Goal: Information Seeking & Learning: Check status

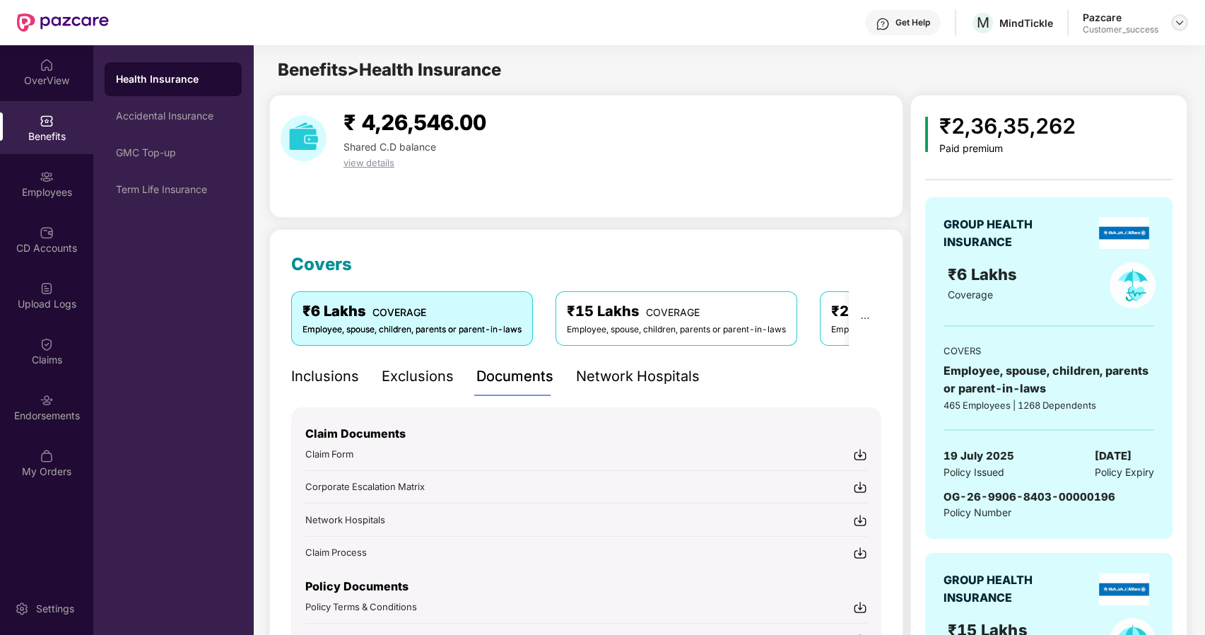
click at [1179, 19] on img at bounding box center [1179, 22] width 11 height 11
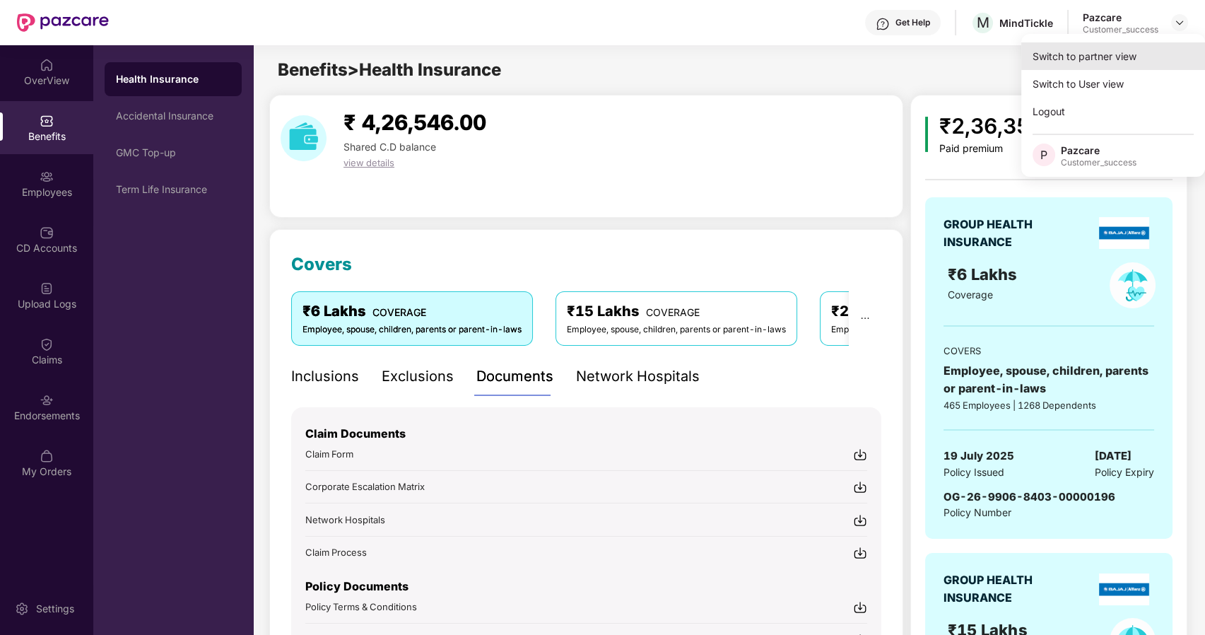
click at [1103, 56] on div "Switch to partner view" at bounding box center [1113, 56] width 184 height 28
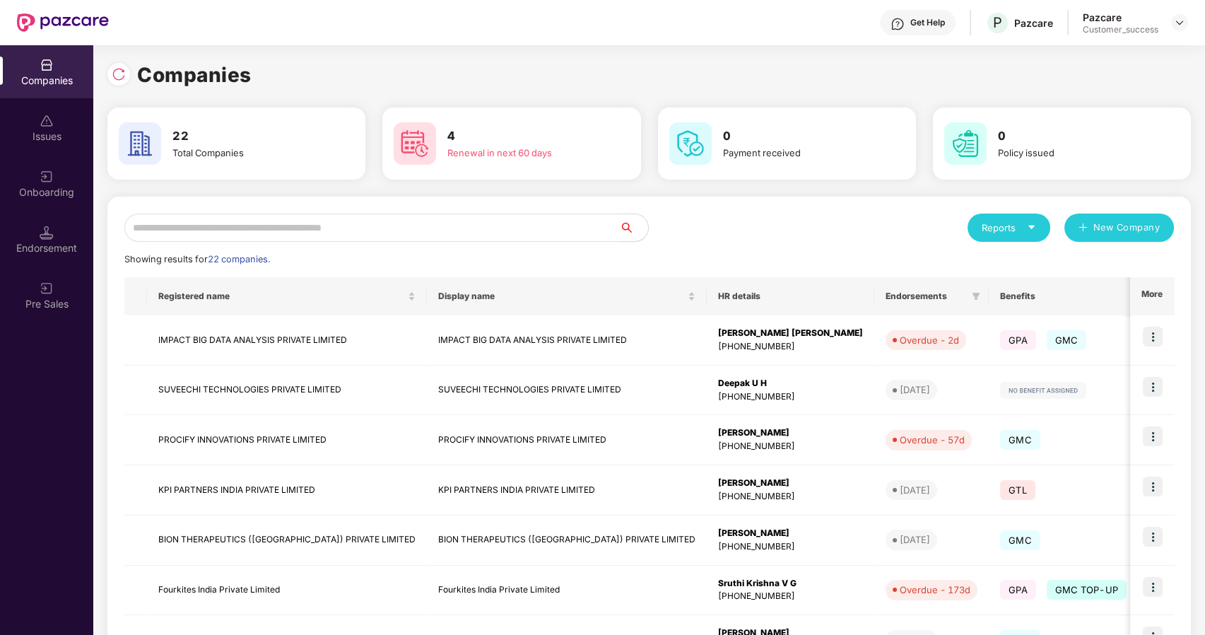
click at [443, 231] on input "text" at bounding box center [372, 227] width 496 height 28
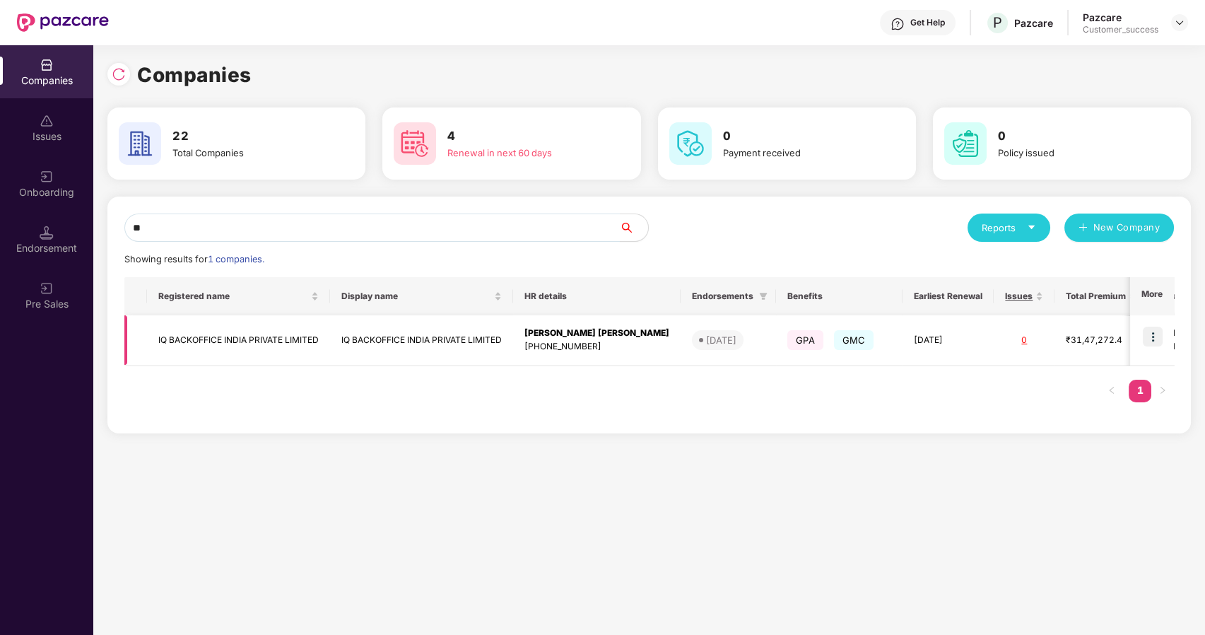
type input "**"
click at [1154, 335] on img at bounding box center [1153, 337] width 20 height 20
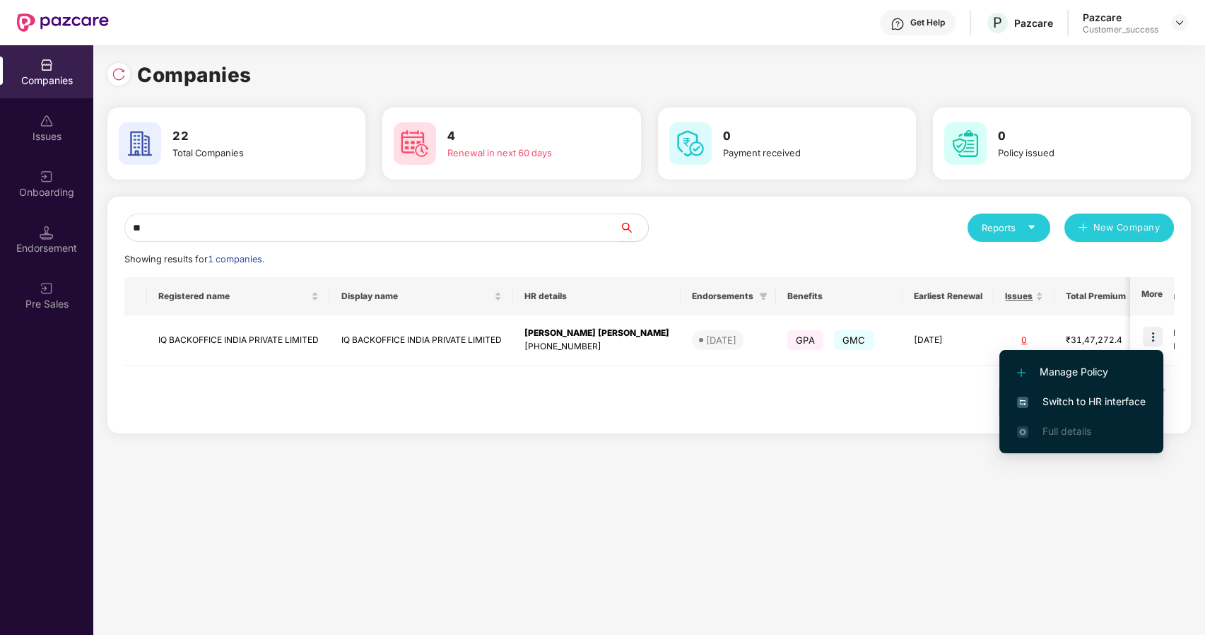
click at [1084, 397] on span "Switch to HR interface" at bounding box center [1081, 402] width 129 height 16
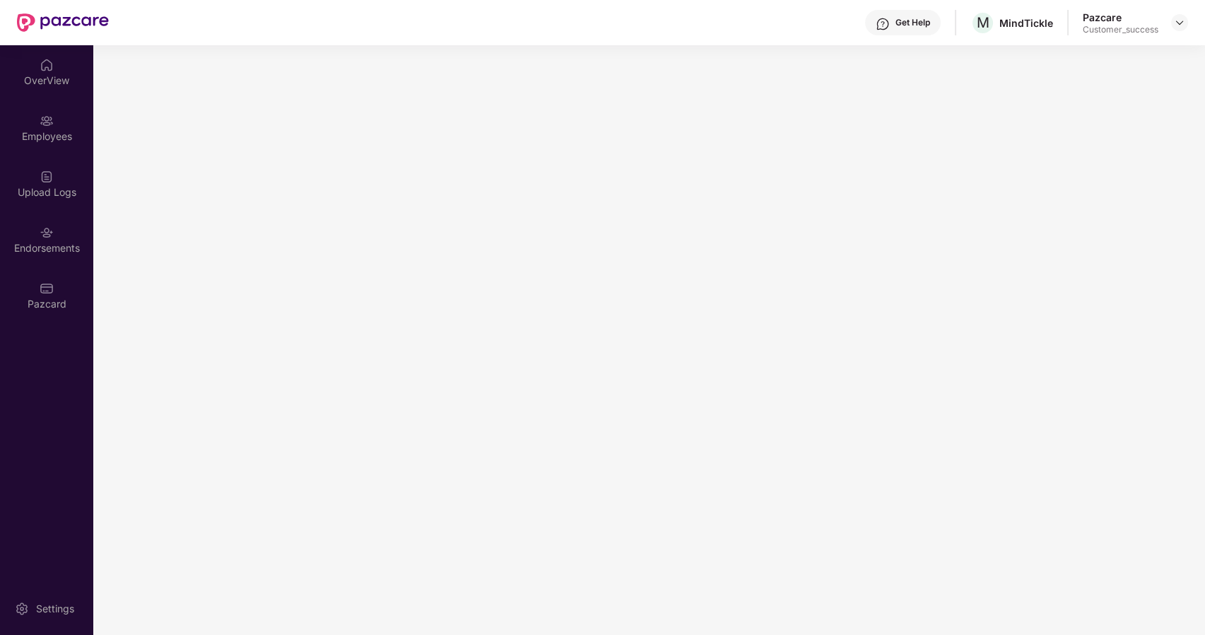
click at [814, 385] on main at bounding box center [649, 340] width 1112 height 590
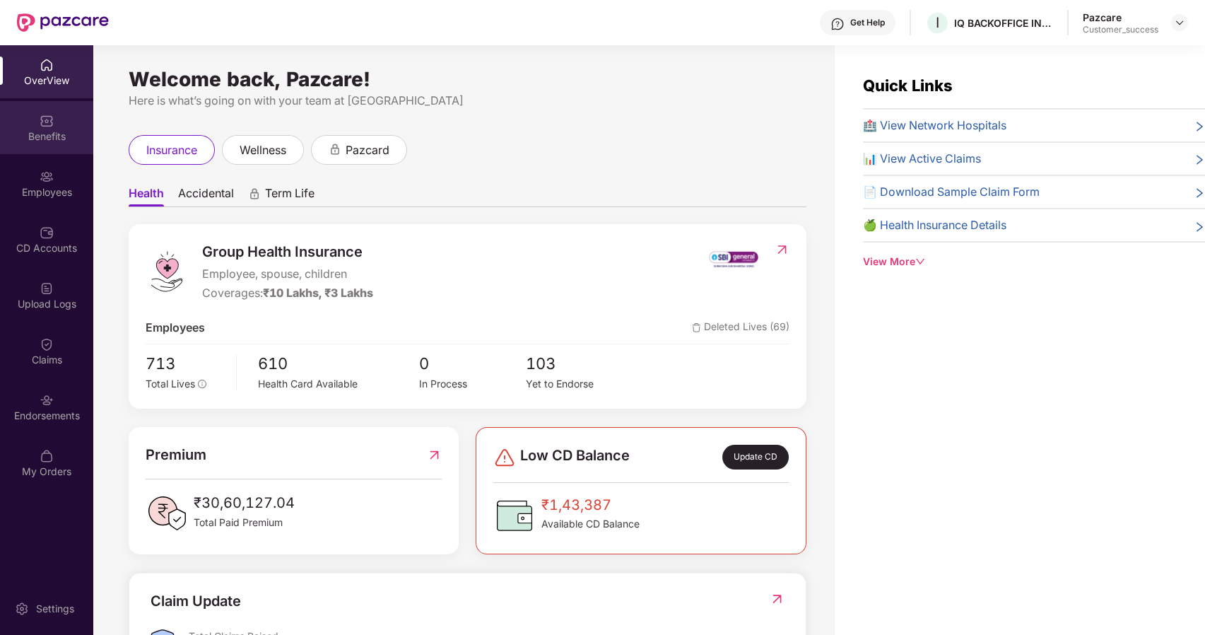
click at [54, 140] on div "Benefits" at bounding box center [46, 136] width 93 height 14
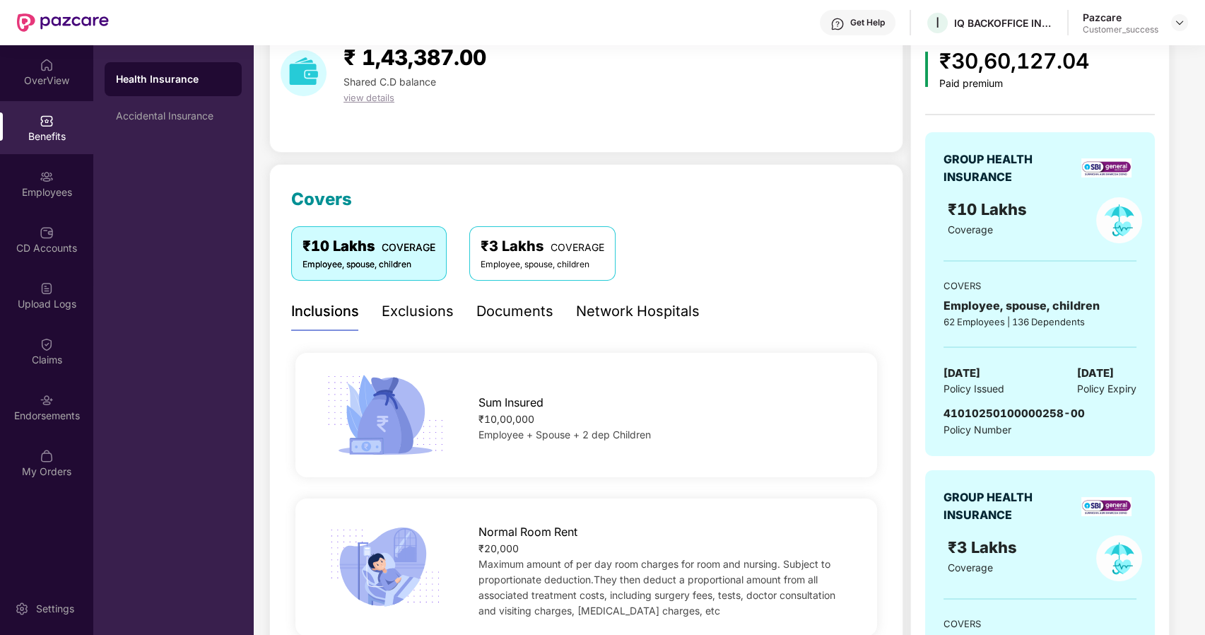
scroll to position [67, 0]
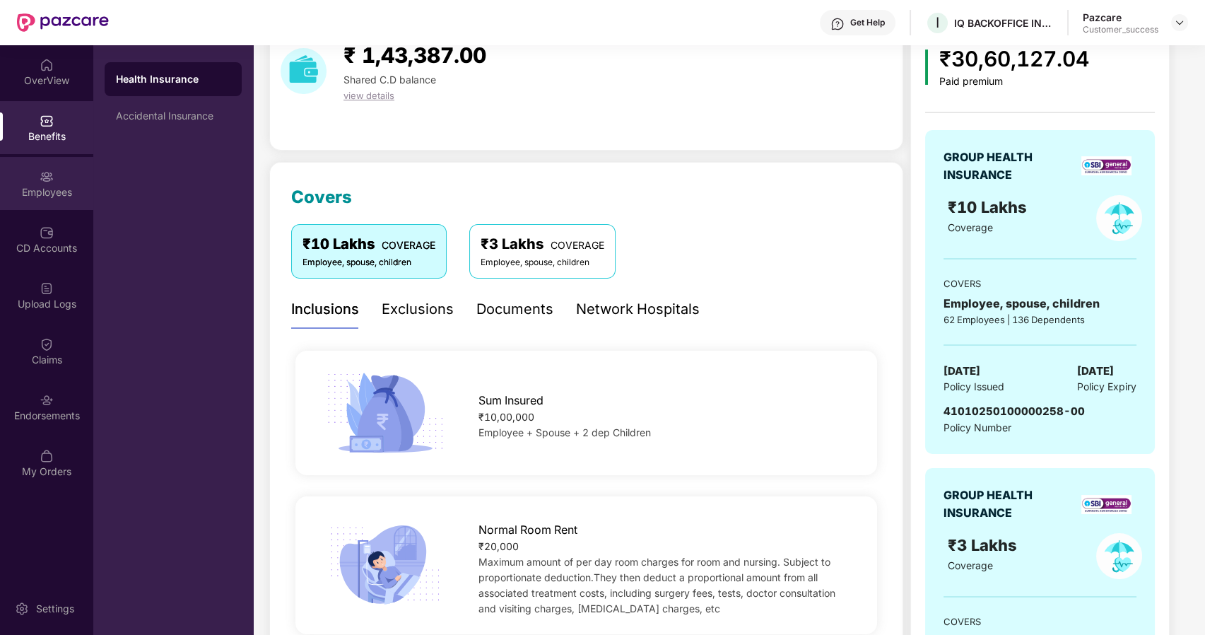
click at [34, 177] on div "Employees" at bounding box center [46, 183] width 93 height 53
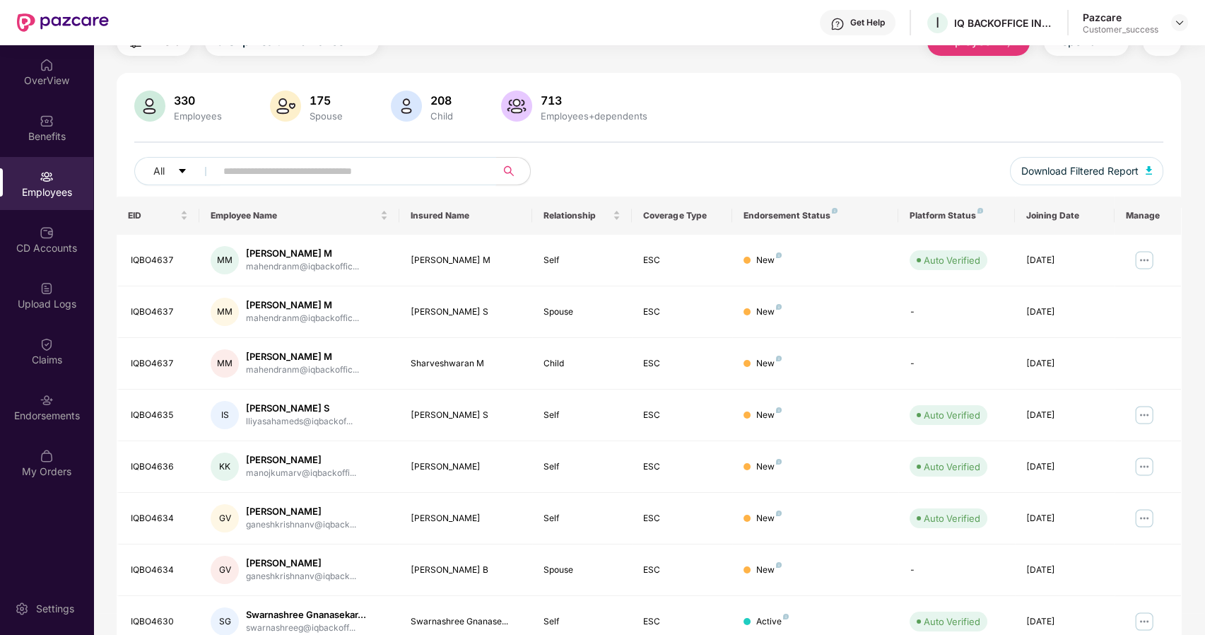
click at [260, 177] on input "text" at bounding box center [350, 170] width 254 height 21
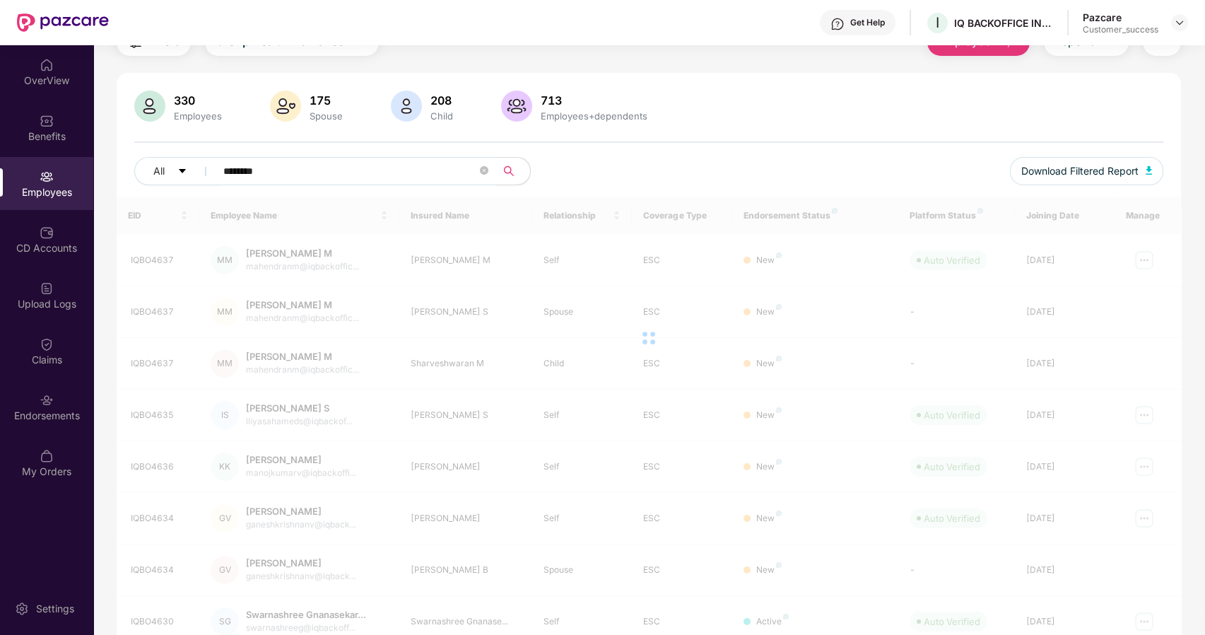
scroll to position [45, 0]
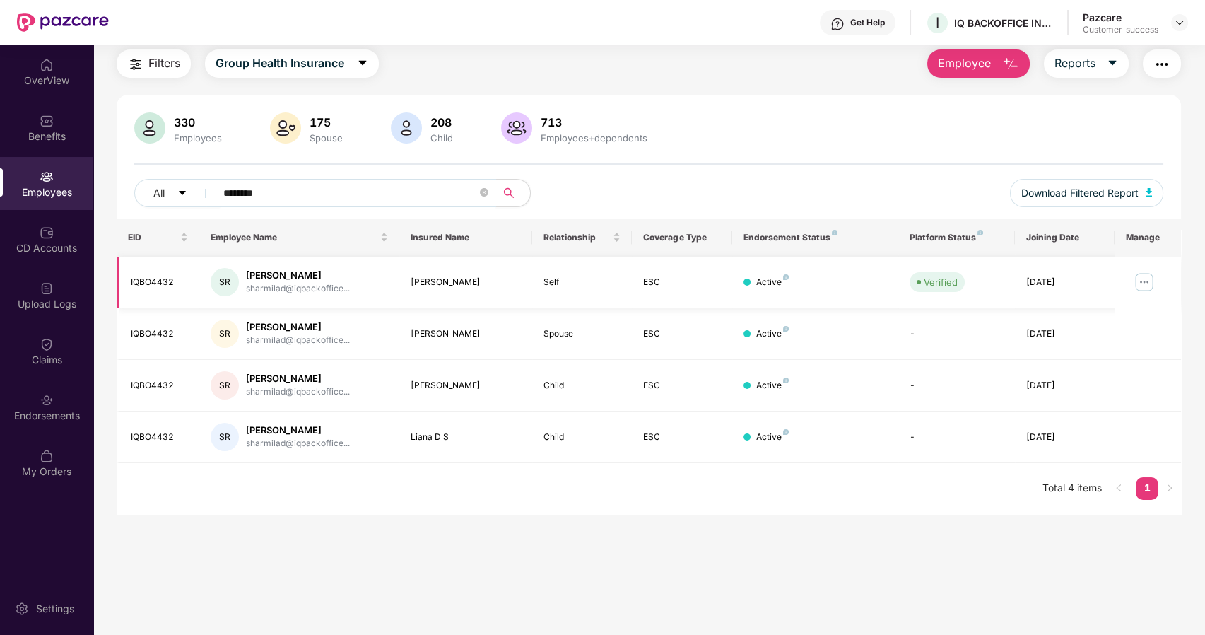
type input "********"
click at [1137, 274] on img at bounding box center [1144, 282] width 23 height 23
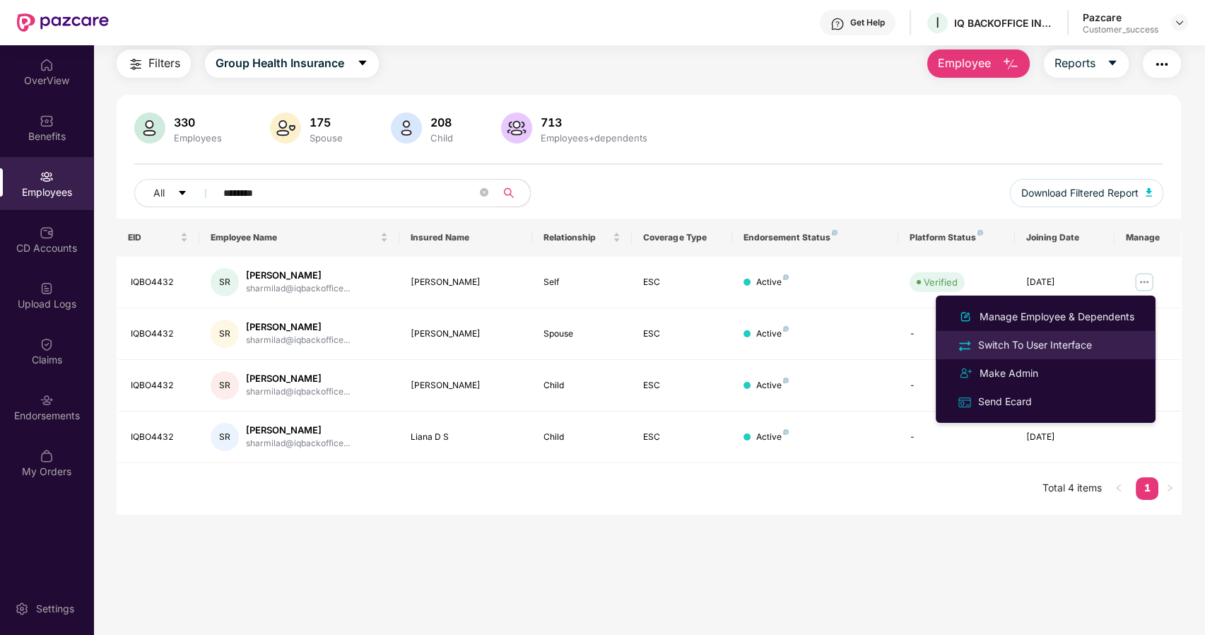
click at [1074, 338] on div "Switch To User Interface" at bounding box center [1034, 345] width 119 height 16
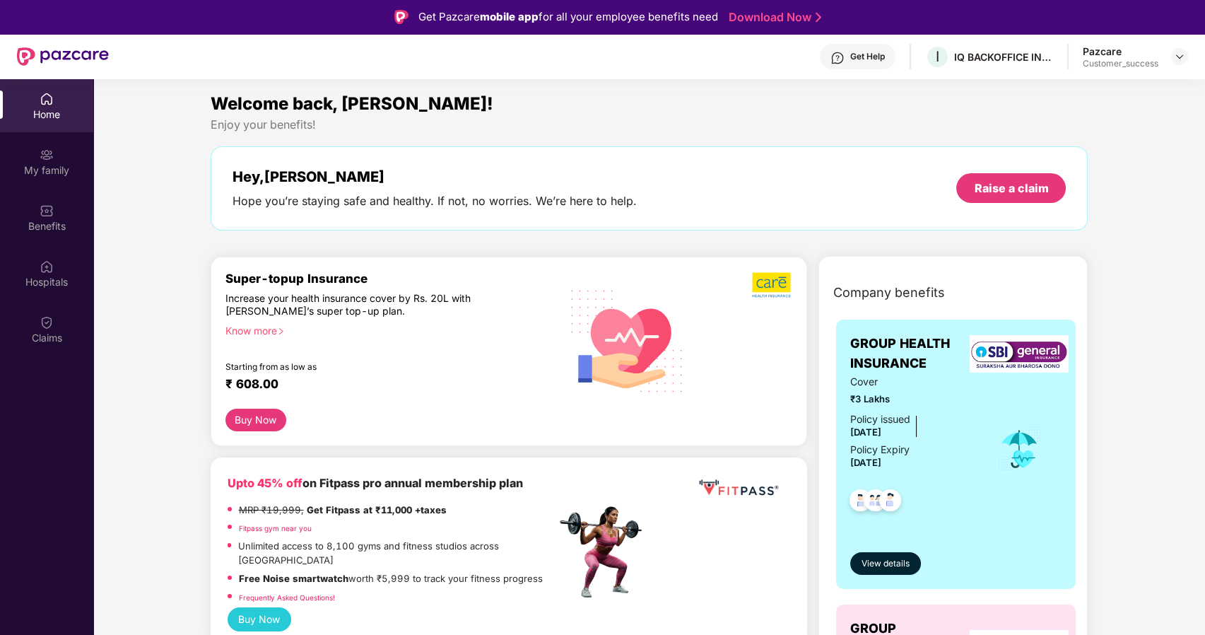
click at [54, 329] on div "Claims" at bounding box center [46, 329] width 93 height 53
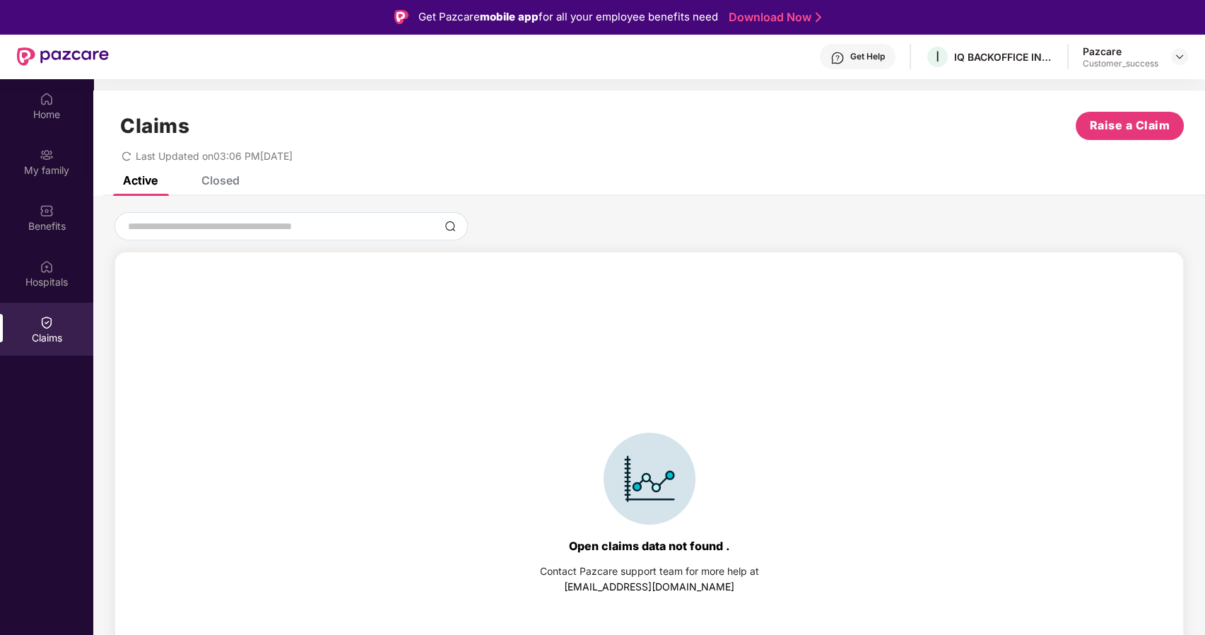
click at [232, 184] on div "Closed" at bounding box center [220, 180] width 38 height 14
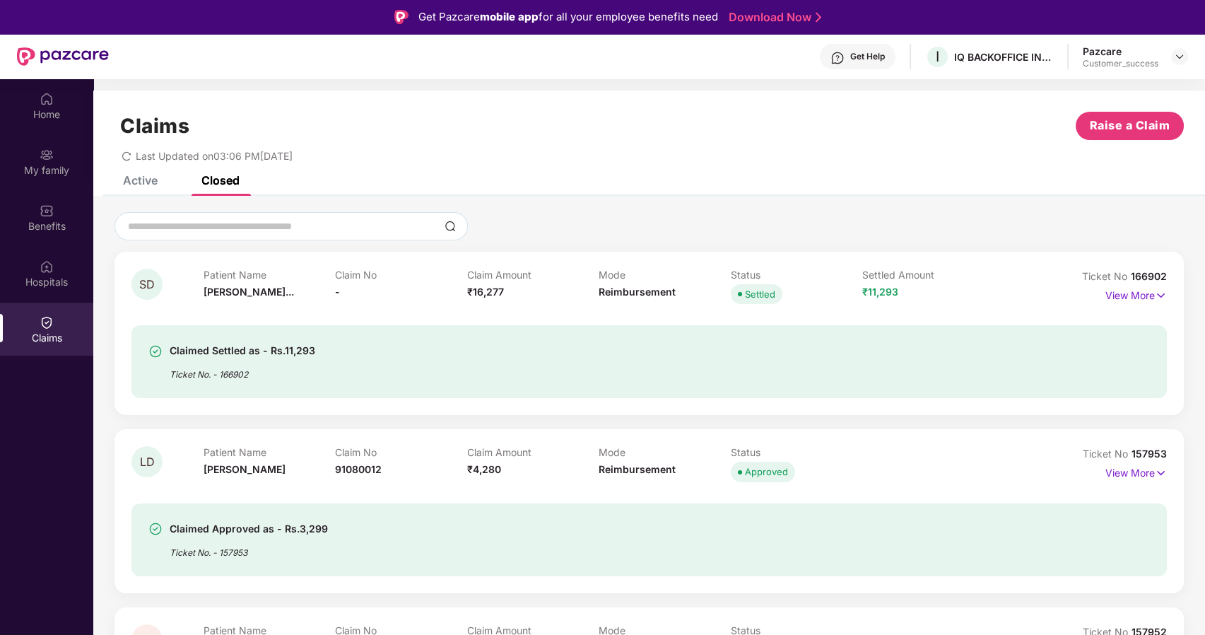
scroll to position [218, 0]
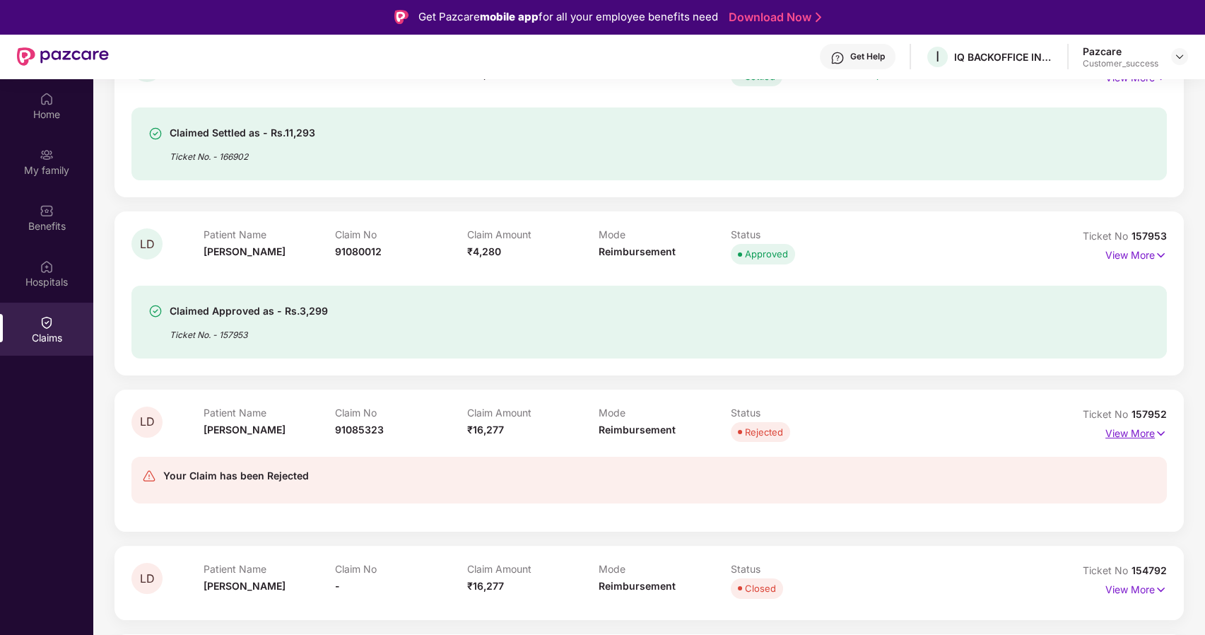
click at [1132, 435] on p "View More" at bounding box center [1136, 431] width 61 height 19
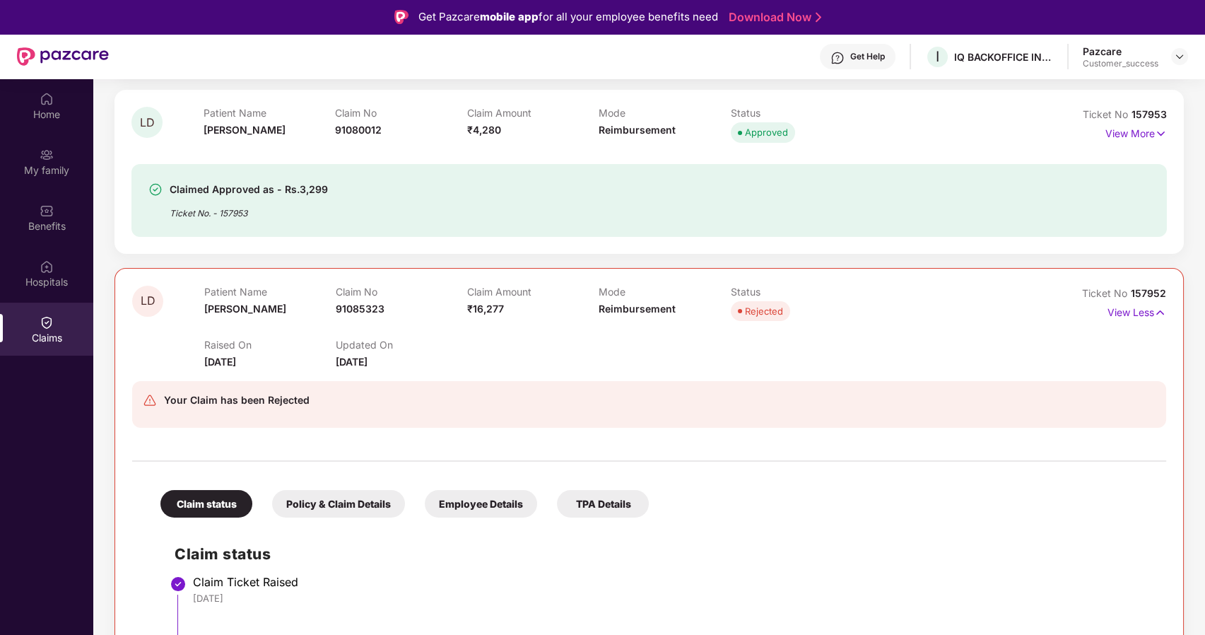
scroll to position [0, 0]
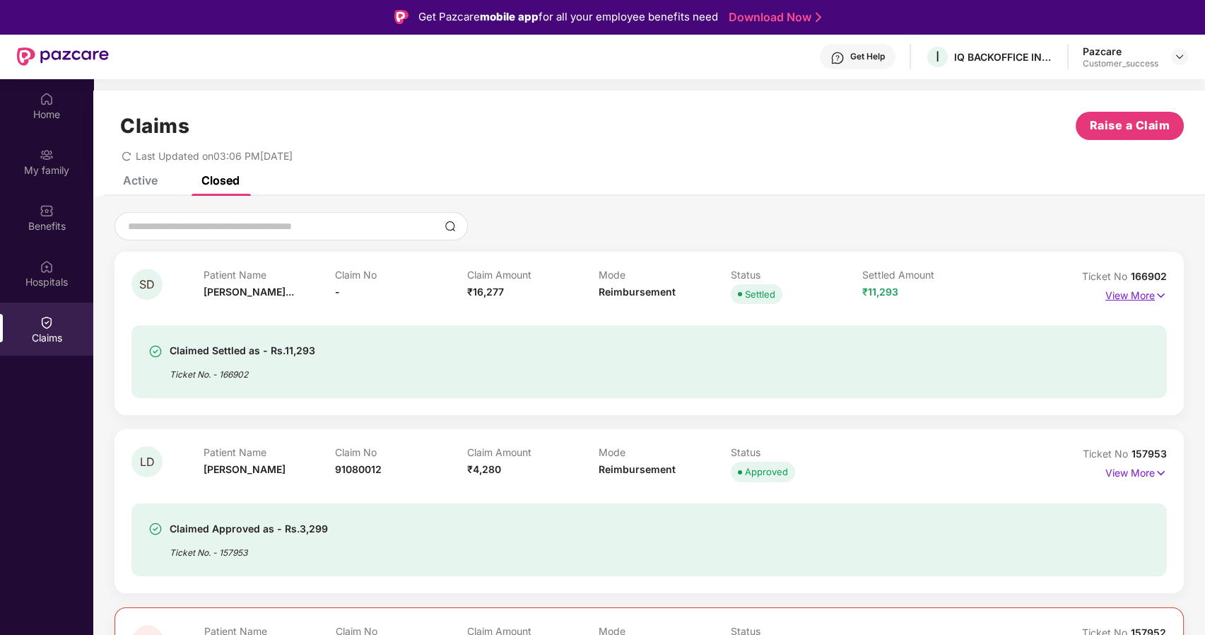
click at [1147, 298] on p "View More" at bounding box center [1136, 293] width 61 height 19
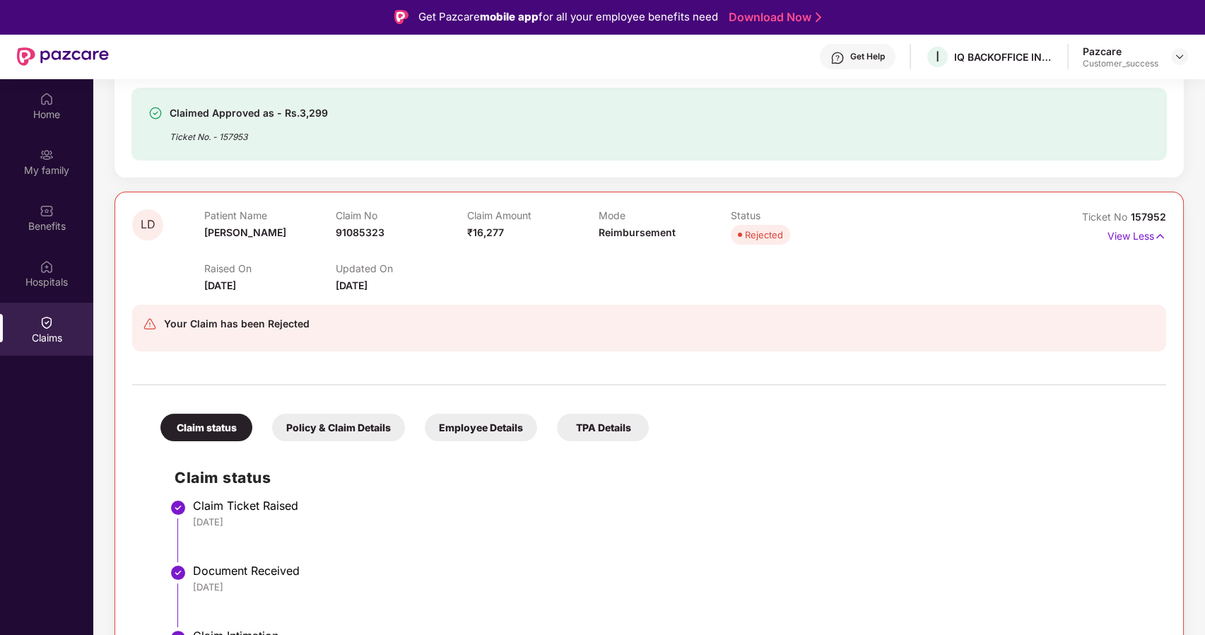
scroll to position [831, 0]
click at [482, 431] on div "Employee Details" at bounding box center [481, 427] width 112 height 28
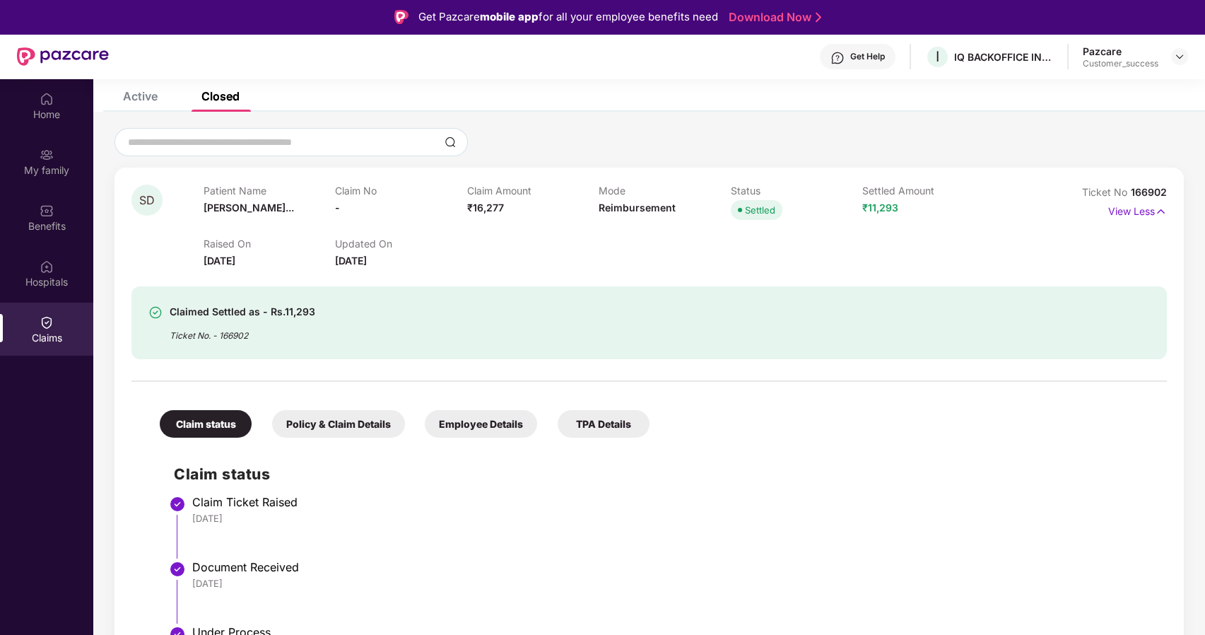
scroll to position [86, 0]
click at [1155, 206] on img at bounding box center [1161, 210] width 12 height 16
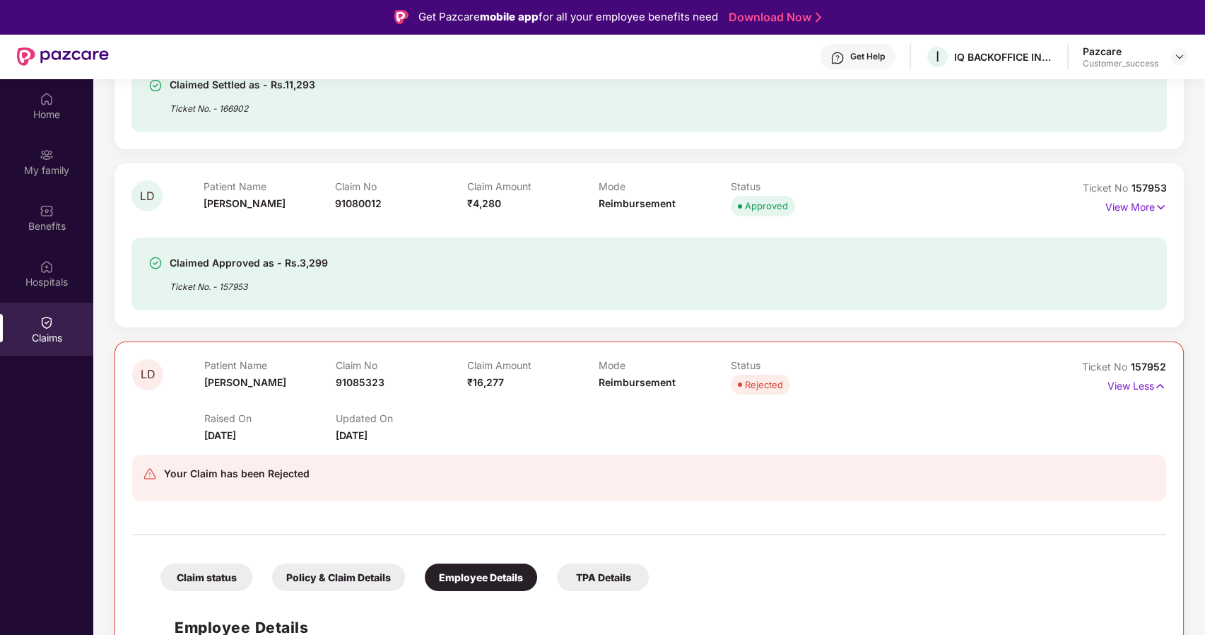
scroll to position [266, 0]
click at [1155, 209] on img at bounding box center [1161, 207] width 12 height 16
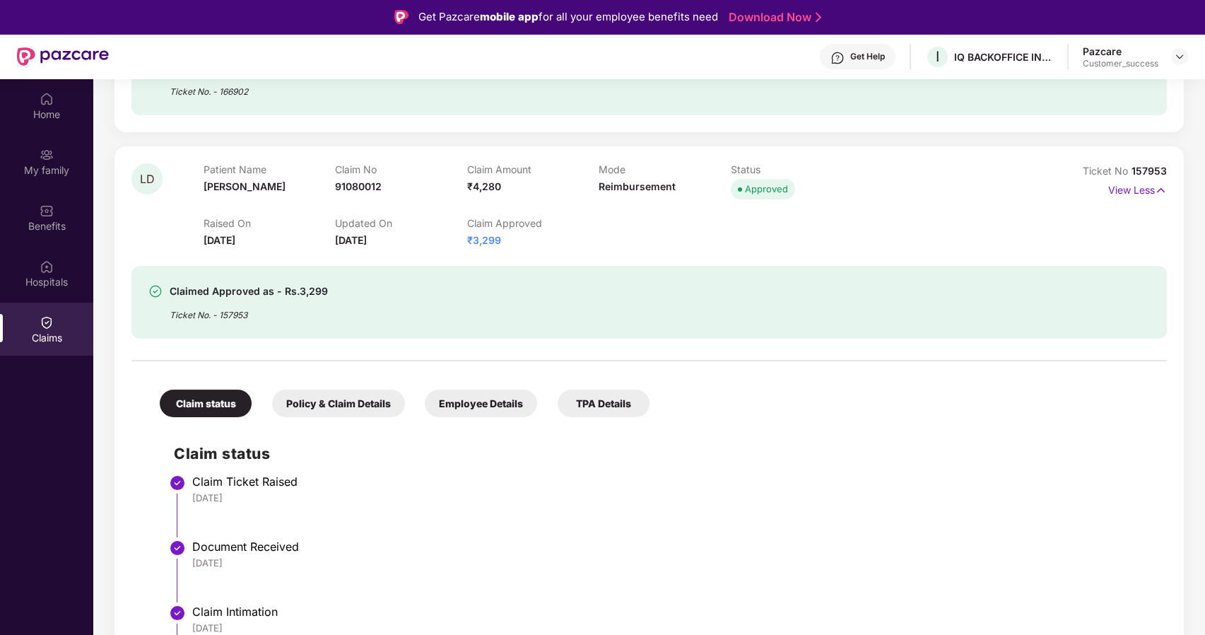
scroll to position [0, 0]
